Goal: Find specific page/section: Find specific page/section

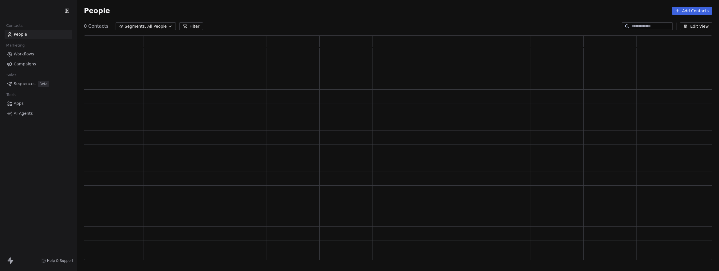
scroll to position [220, 624]
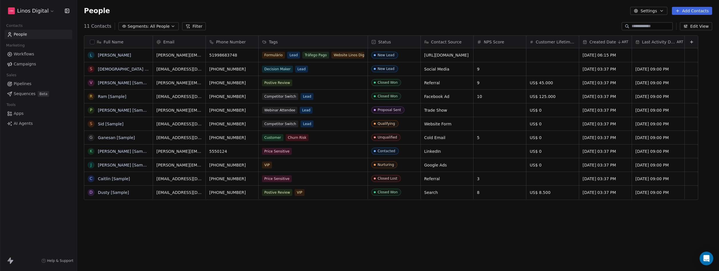
scroll to position [234, 638]
click at [26, 45] on span "Marketing" at bounding box center [15, 45] width 23 height 9
click at [24, 52] on span "Workflows" at bounding box center [24, 54] width 21 height 6
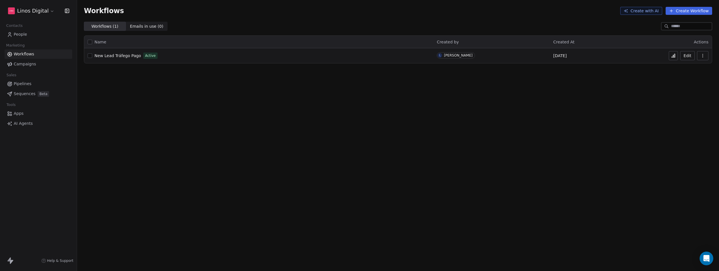
click at [191, 115] on div "Workflows Create with AI Create Workflow Workflows ( 1 ) Workflows ( 1 ) Emails…" at bounding box center [398, 135] width 642 height 271
